Goal: Task Accomplishment & Management: Use online tool/utility

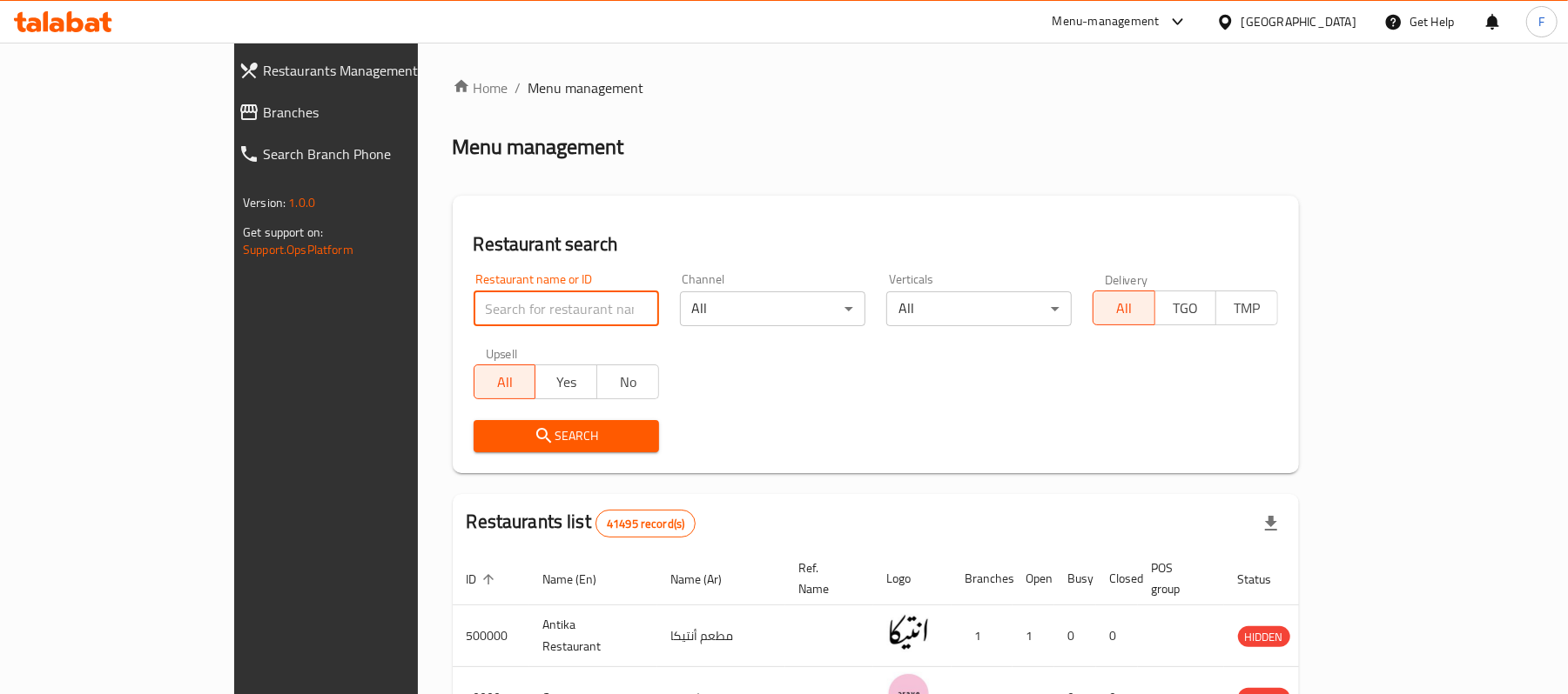
click at [474, 297] on input "search" at bounding box center [566, 309] width 185 height 35
paste input "Boom home -juypal [PERSON_NAME] & Marietti"
type input "Boom home -juypal [PERSON_NAME] & Marietti"
click button "Search" at bounding box center [566, 436] width 185 height 33
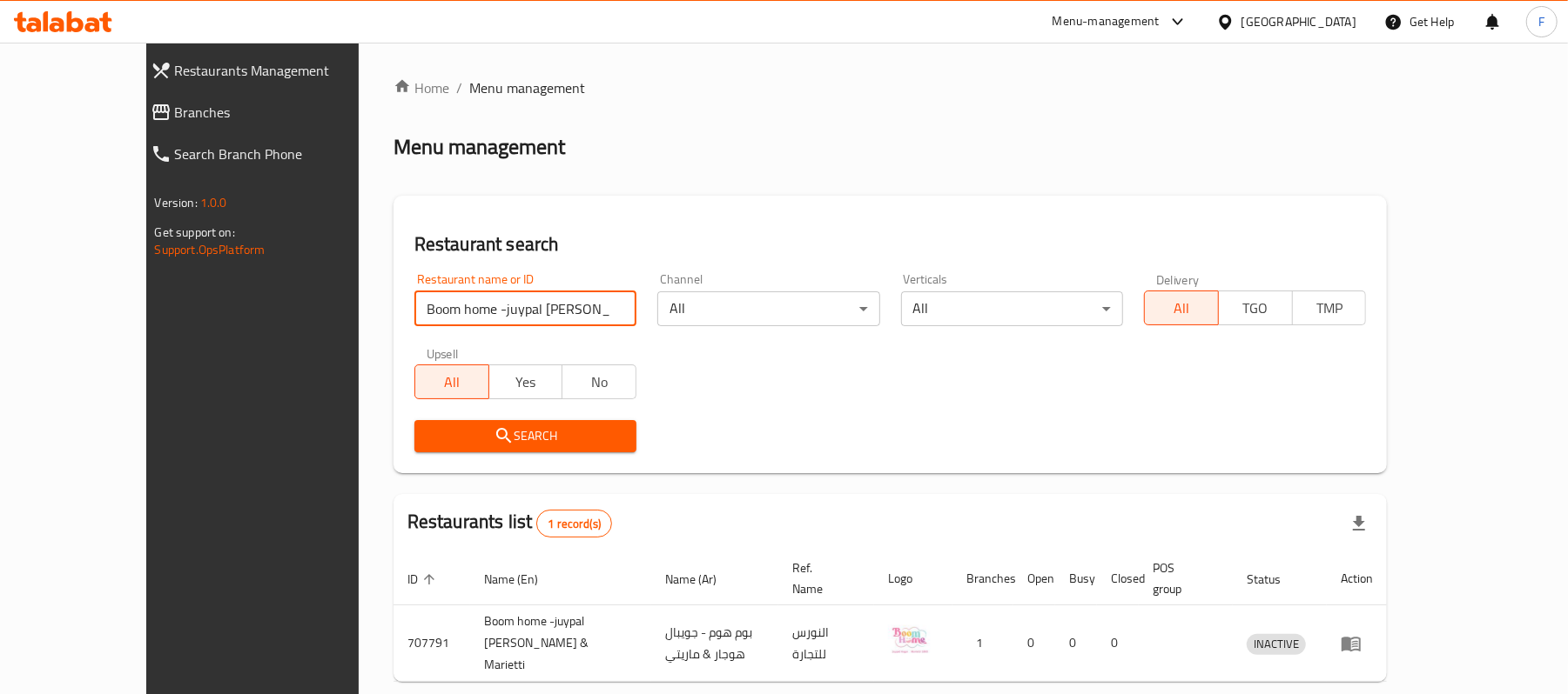
scroll to position [49, 0]
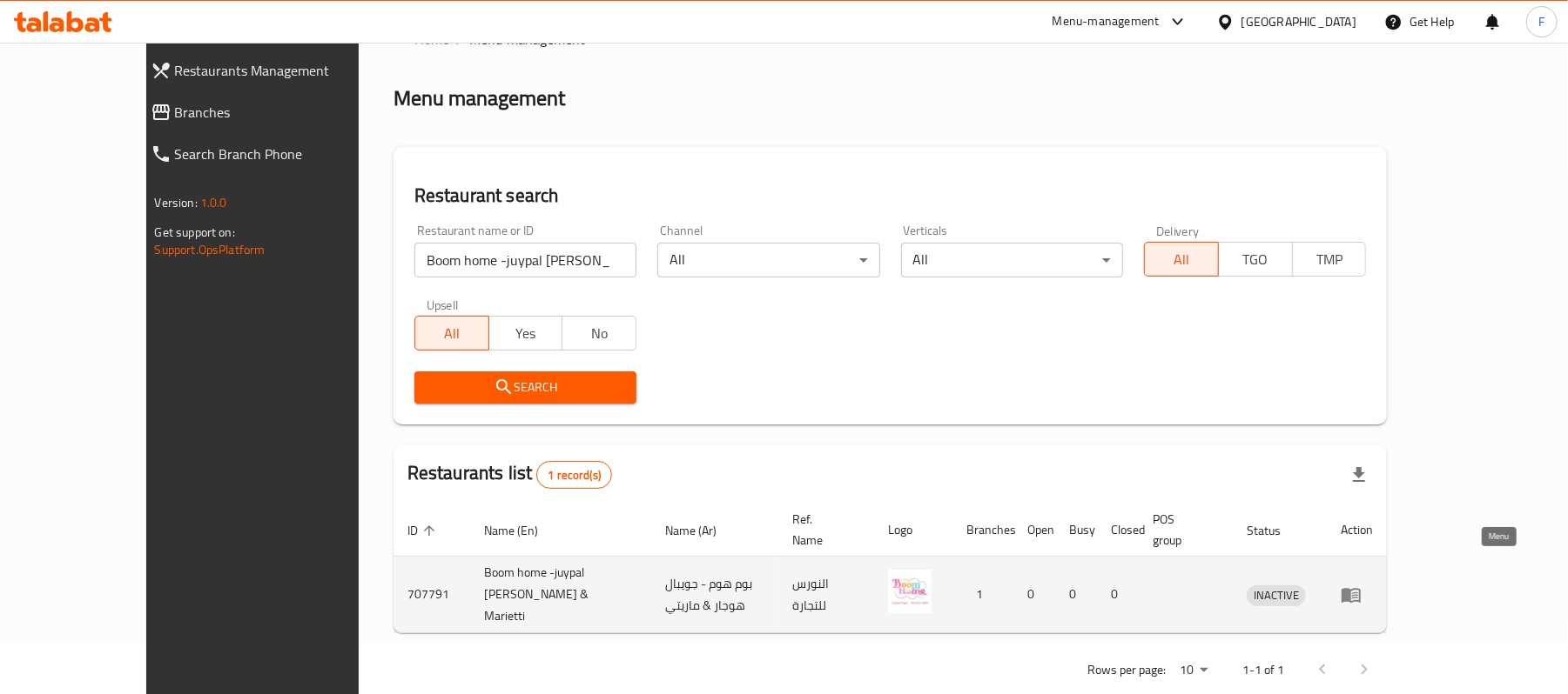
click at [1362, 585] on icon "enhanced table" at bounding box center [1351, 595] width 21 height 21
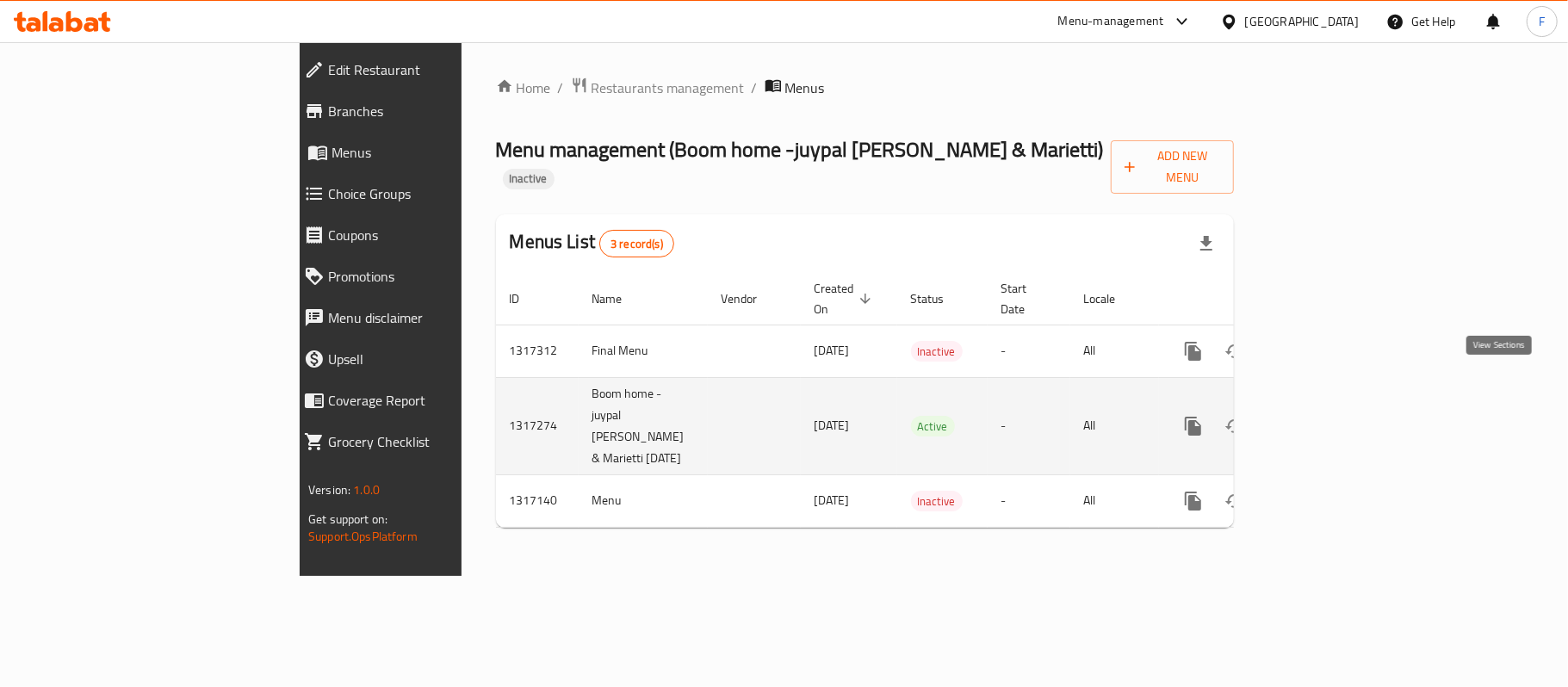
click at [1328, 416] on icon "enhanced table" at bounding box center [1318, 426] width 21 height 21
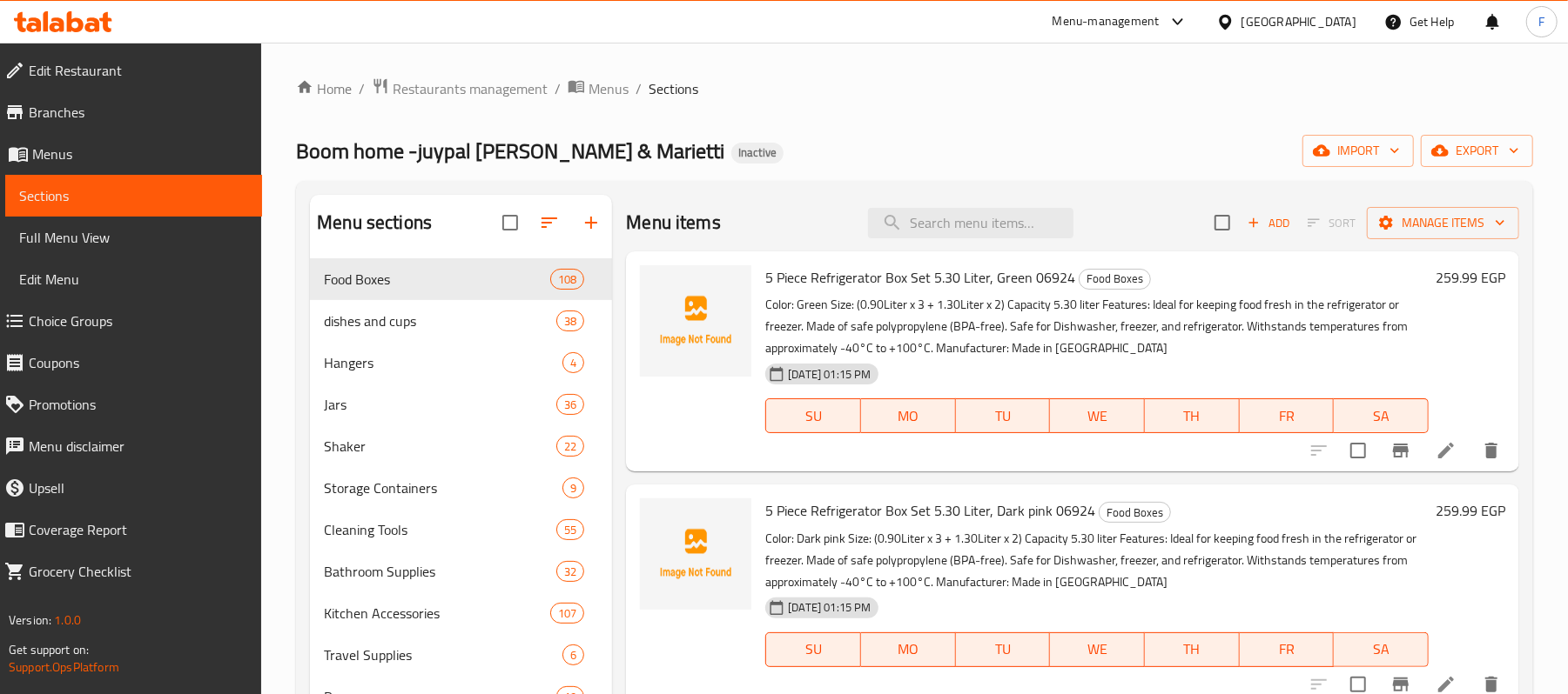
click at [95, 140] on link "Menus" at bounding box center [126, 154] width 271 height 42
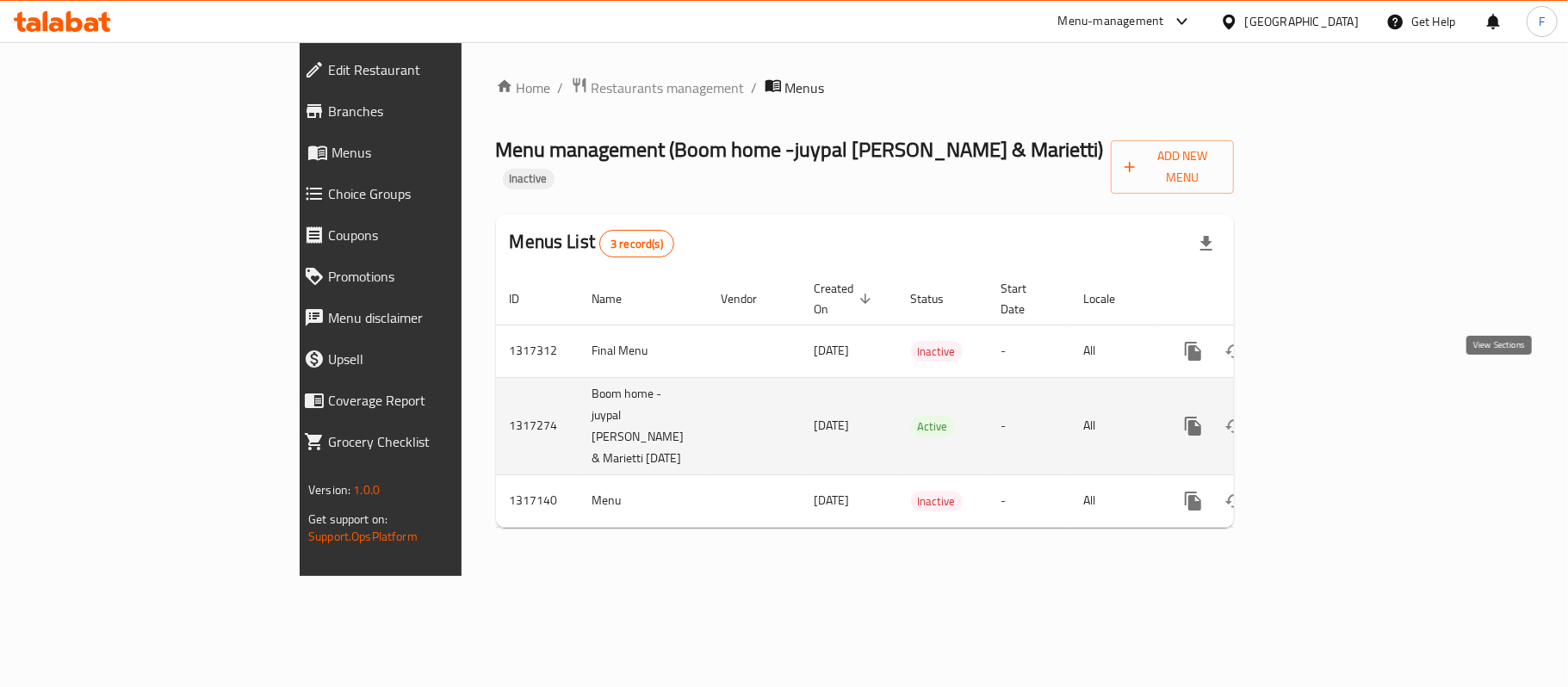
click at [1328, 416] on icon "enhanced table" at bounding box center [1318, 426] width 21 height 21
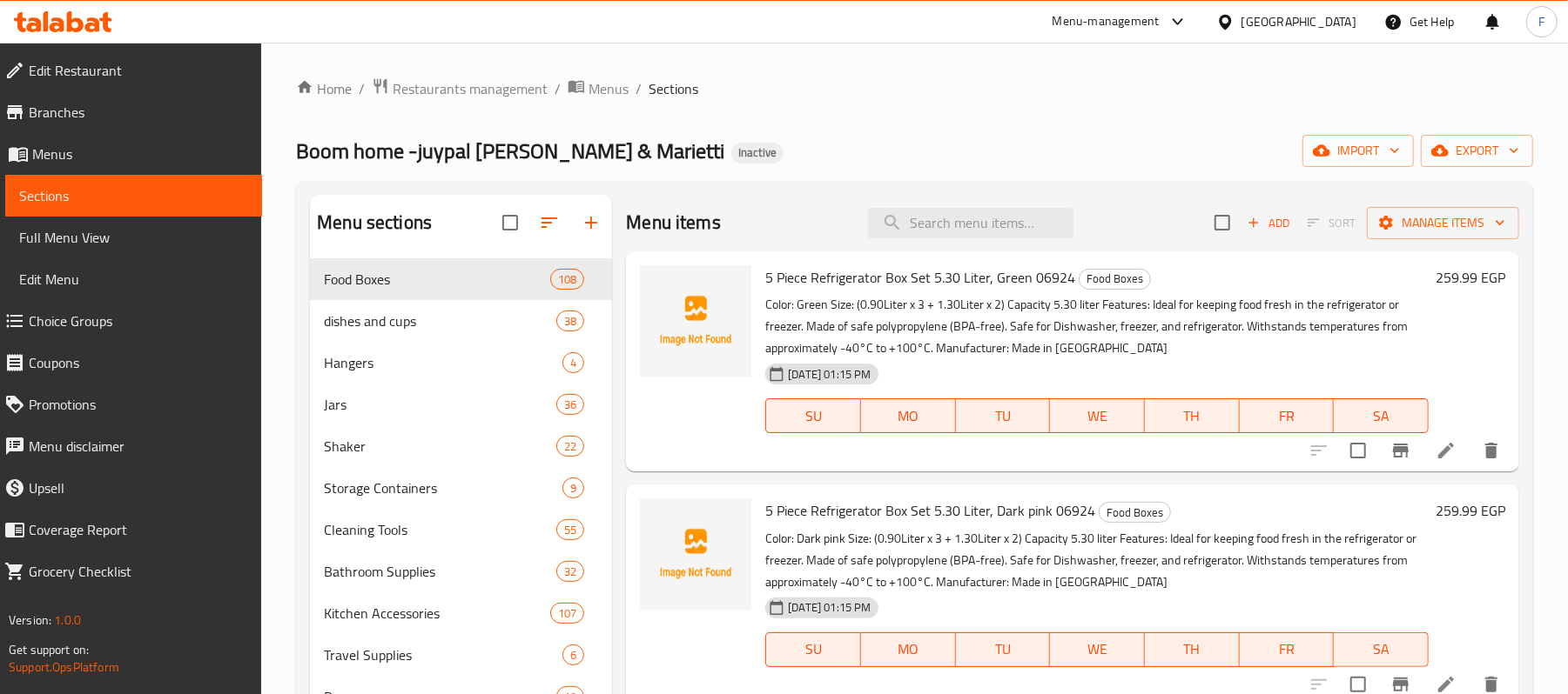
click at [64, 227] on span "Full Menu View" at bounding box center [133, 238] width 229 height 21
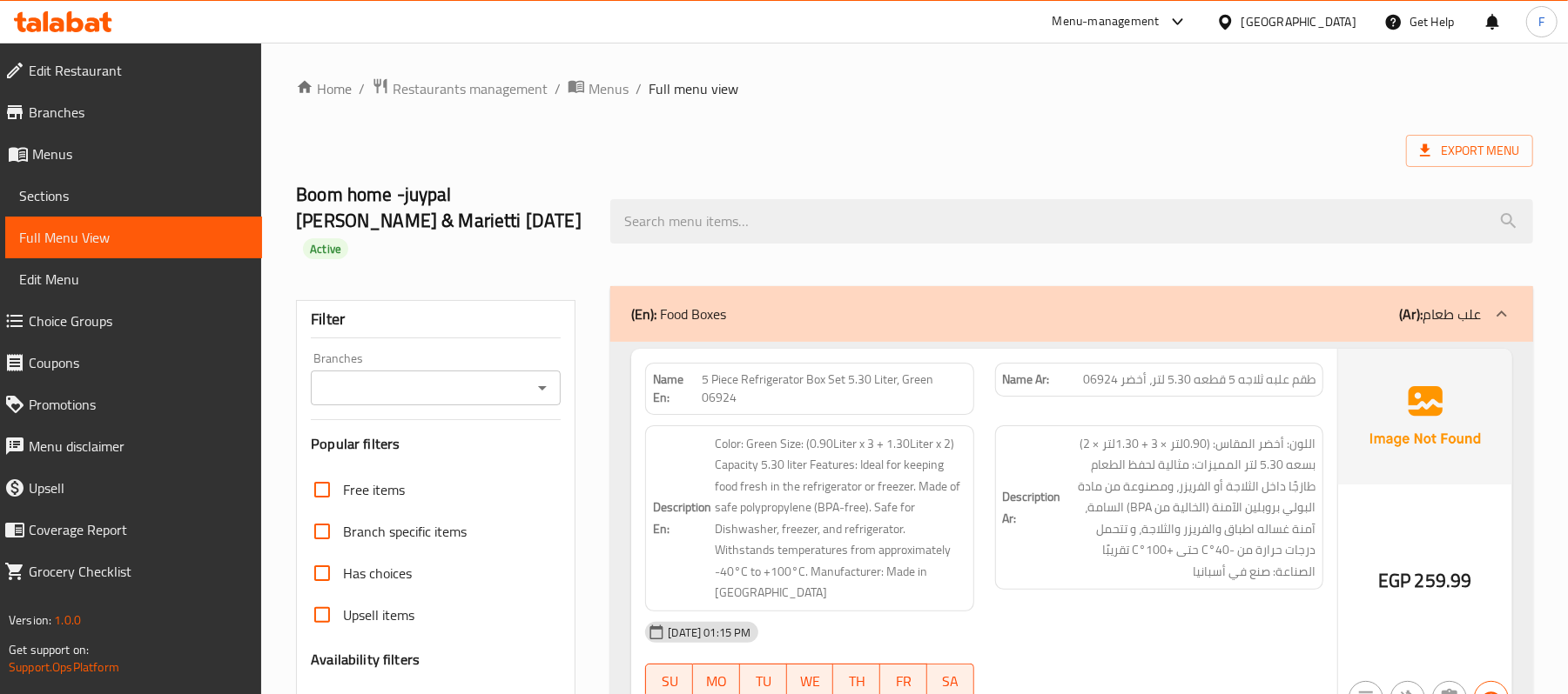
click at [343, 381] on div "Branches" at bounding box center [435, 388] width 250 height 35
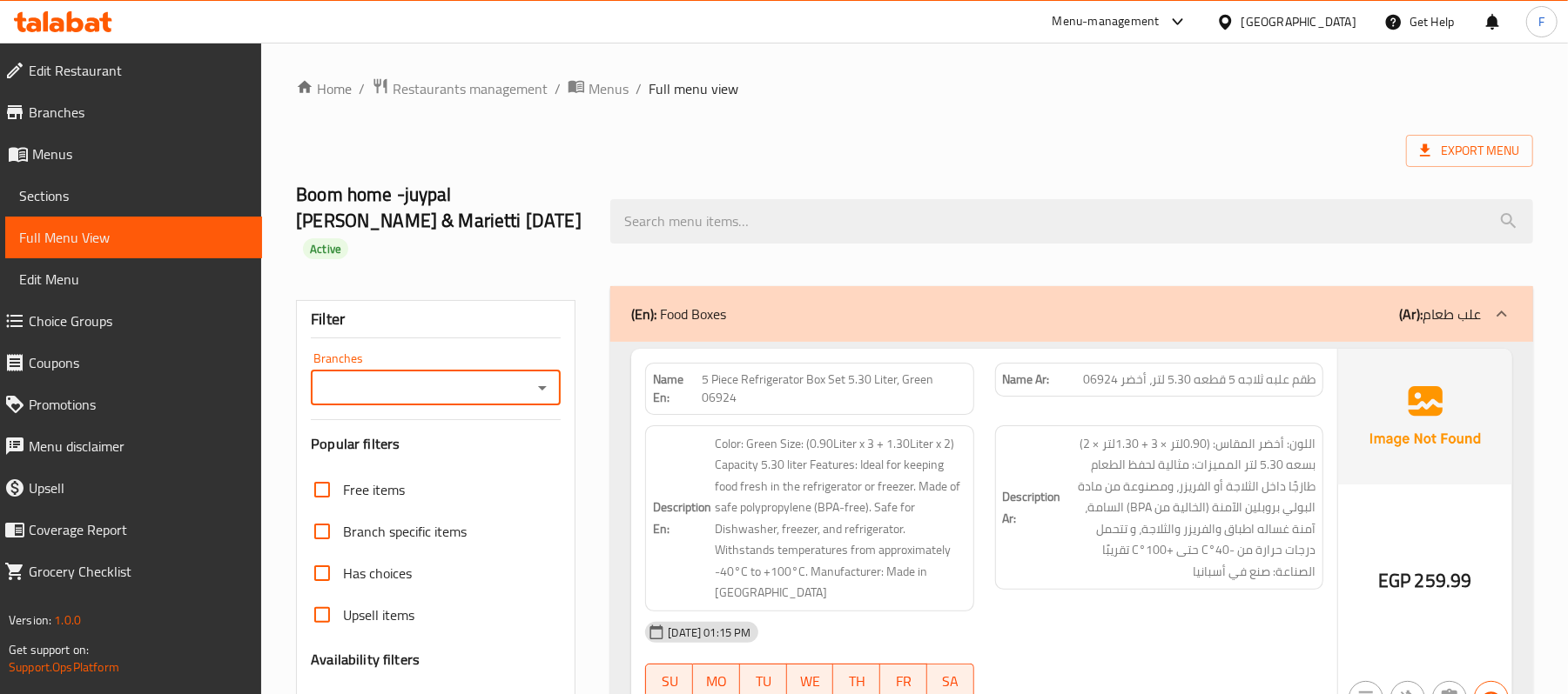
click at [344, 376] on input "Branches" at bounding box center [422, 387] width 211 height 24
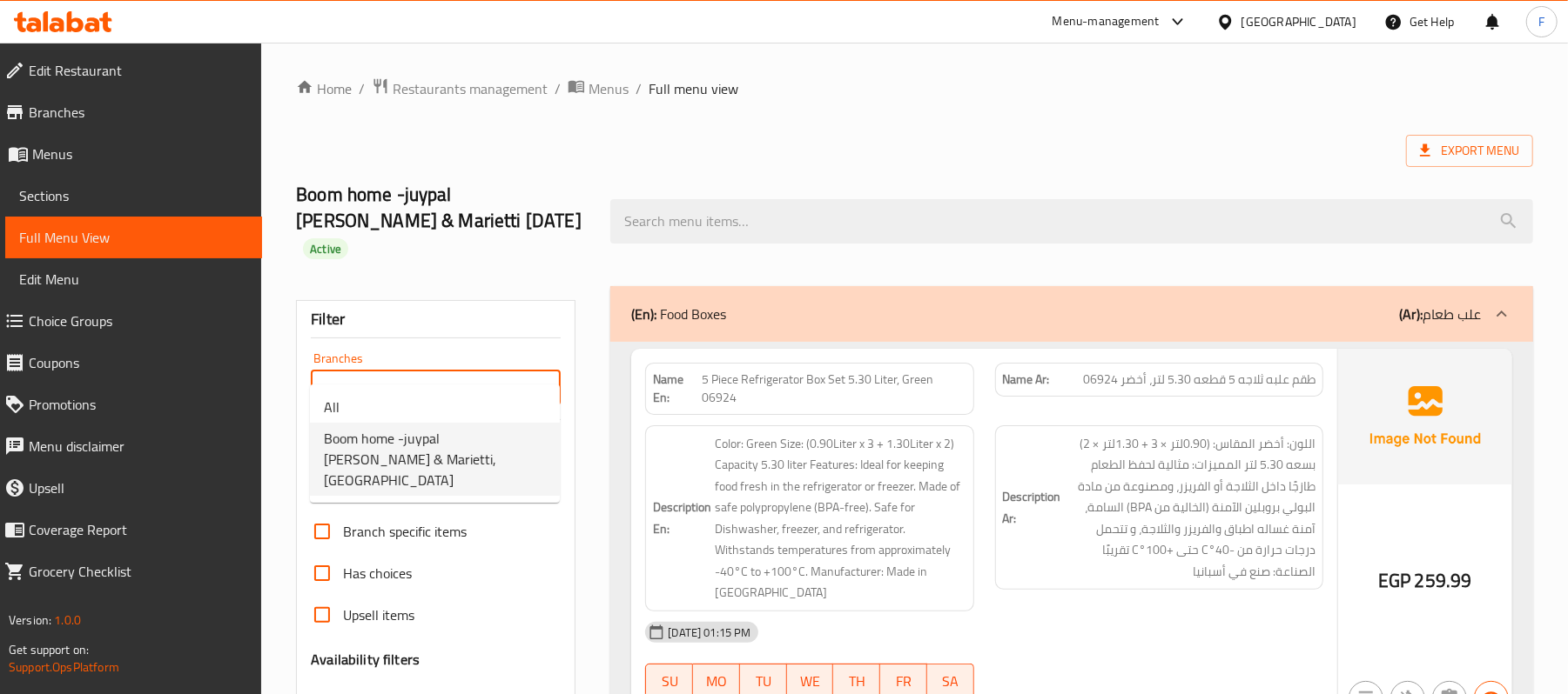
click at [352, 450] on span "Boom home -juypal [PERSON_NAME] & Marietti, [GEOGRAPHIC_DATA]" at bounding box center [434, 459] width 222 height 62
type input "Boom home -juypal [PERSON_NAME] & Marietti, [GEOGRAPHIC_DATA]"
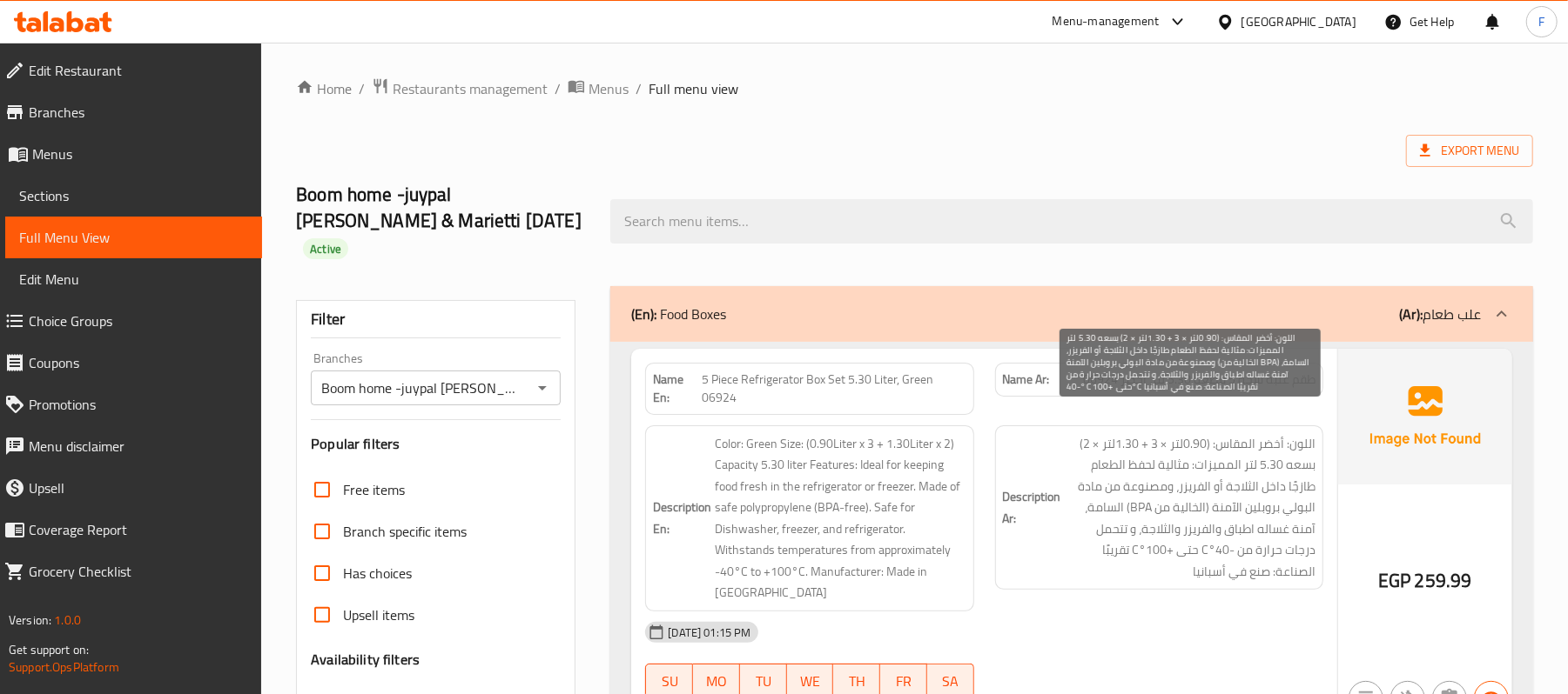
click at [1259, 474] on span "اللون: أخضر المقاس: (0.90لتر × 3 + 1.30لتر × 2) بسعه 5.30 لتر المميزات: مثالية …" at bounding box center [1189, 508] width 250 height 150
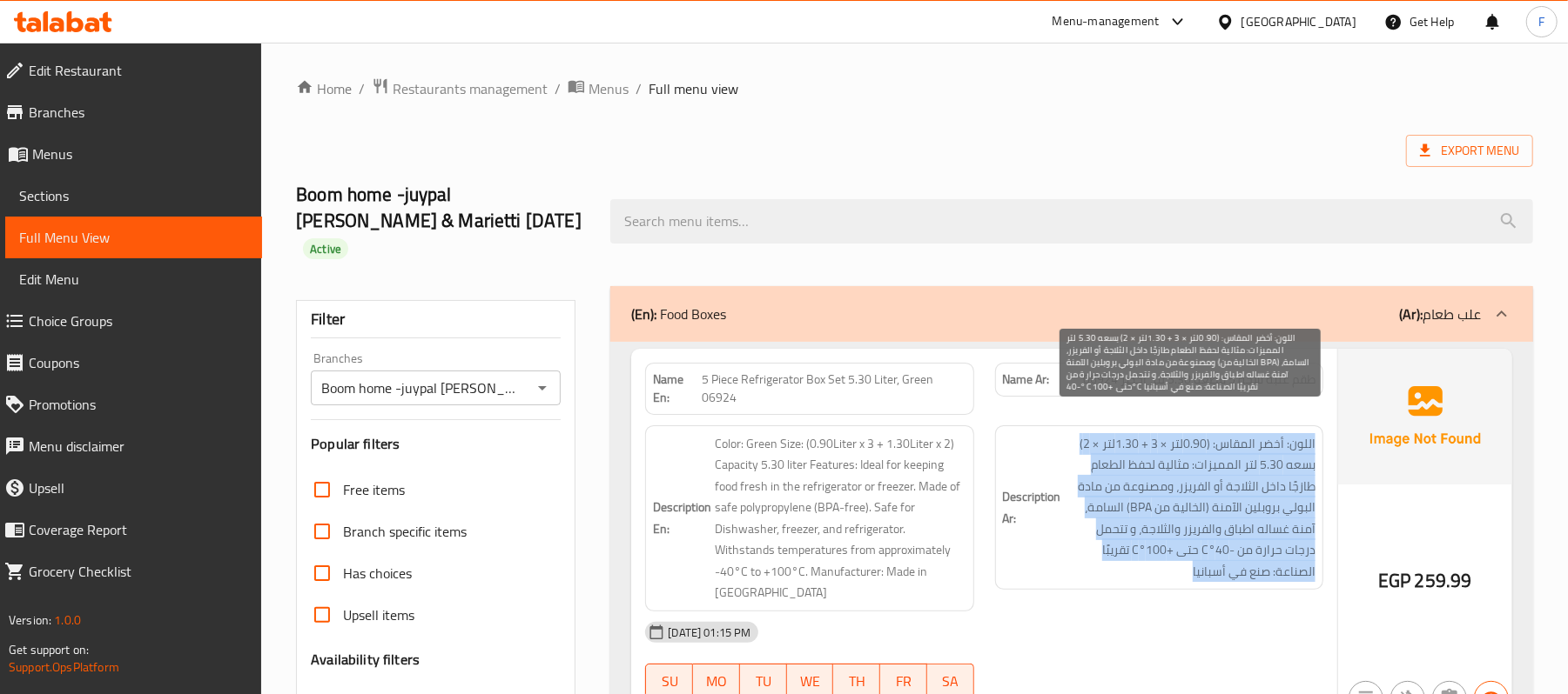
click at [1259, 474] on span "اللون: أخضر المقاس: (0.90لتر × 3 + 1.30لتر × 2) بسعه 5.30 لتر المميزات: مثالية …" at bounding box center [1189, 508] width 250 height 150
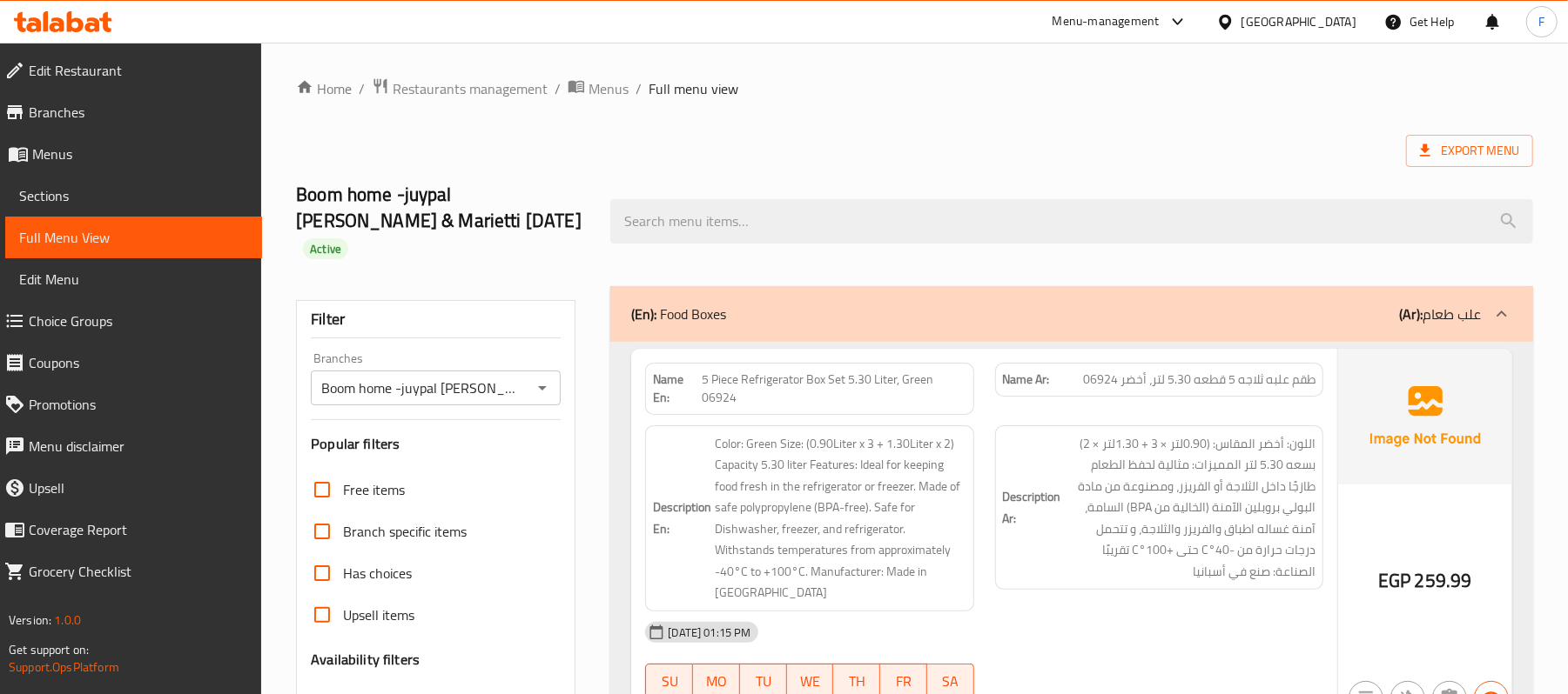
click at [997, 451] on div "Description Ar: اللون: أخضر المقاس: (0.90لتر × 3 + 1.30لتر × 2) بسعه 5.30 لتر ا…" at bounding box center [1159, 508] width 328 height 165
